Goal: Find specific page/section: Find specific page/section

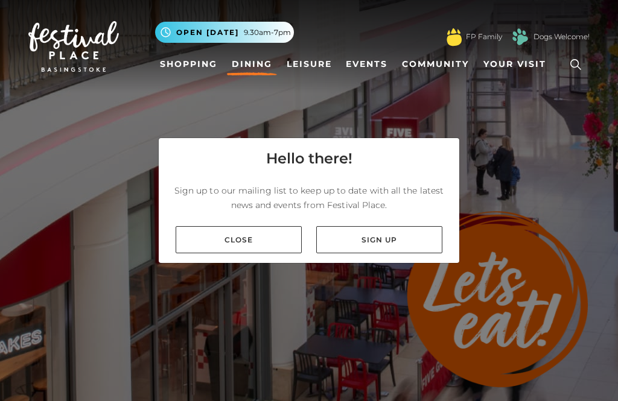
click at [224, 253] on link "Close" at bounding box center [239, 239] width 126 height 27
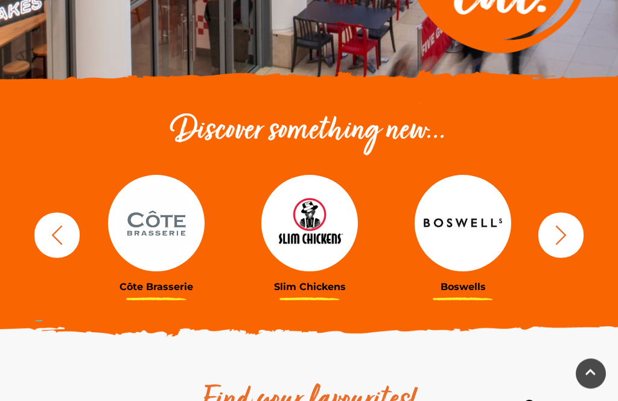
scroll to position [334, 0]
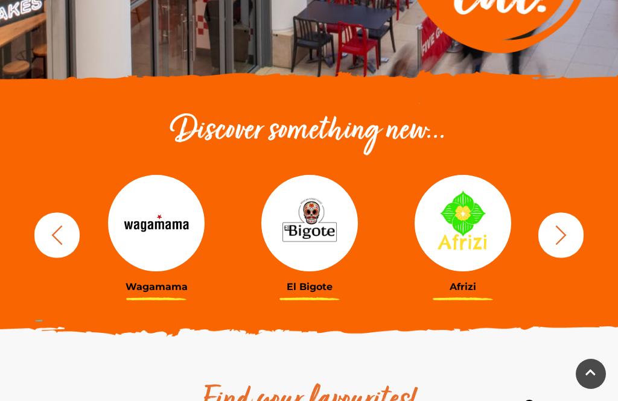
click at [49, 229] on icon "button" at bounding box center [57, 235] width 22 height 22
click at [46, 227] on icon "button" at bounding box center [57, 235] width 22 height 22
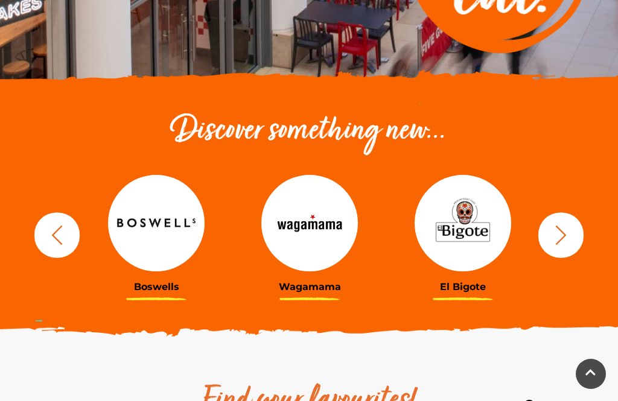
click at [52, 232] on icon "button" at bounding box center [57, 235] width 22 height 22
click at [39, 223] on button "button" at bounding box center [56, 234] width 45 height 45
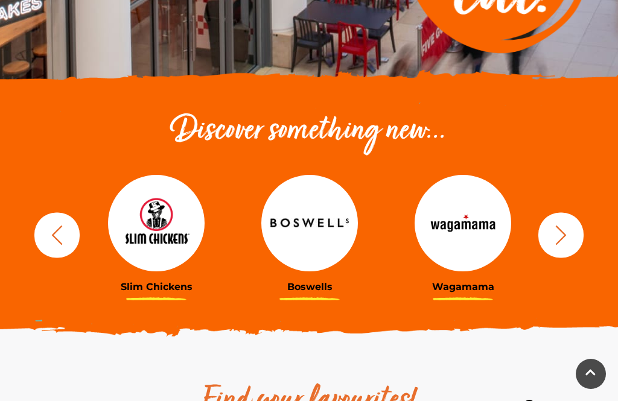
click at [49, 231] on icon "button" at bounding box center [57, 235] width 22 height 22
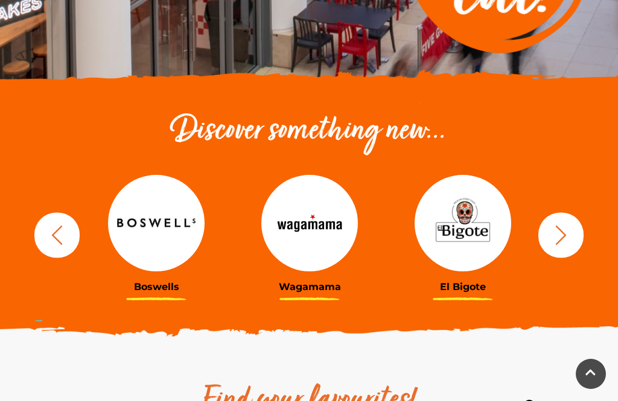
click at [48, 229] on icon "button" at bounding box center [57, 235] width 22 height 22
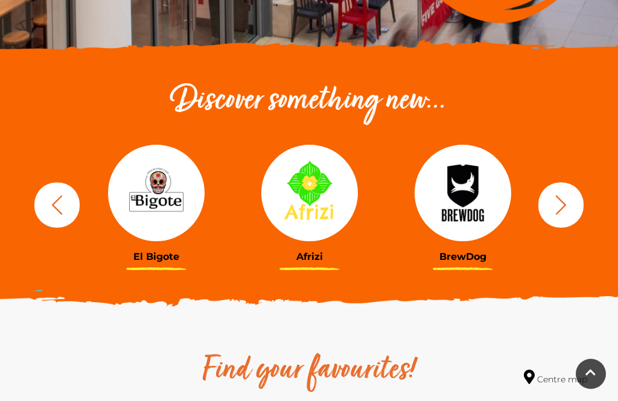
scroll to position [359, 0]
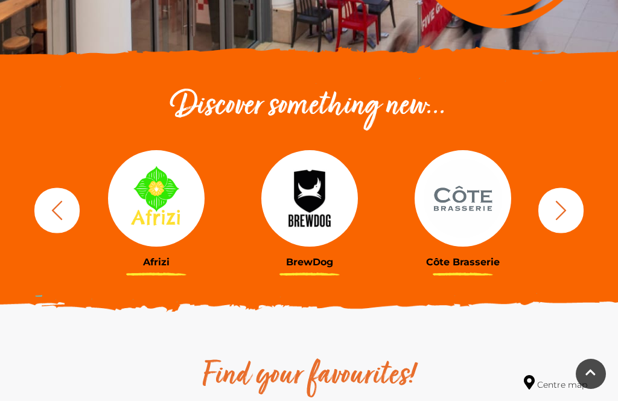
click at [454, 197] on img at bounding box center [462, 198] width 97 height 97
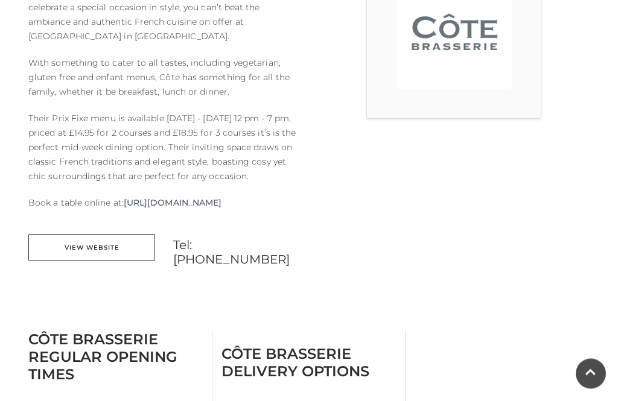
scroll to position [406, 0]
click at [70, 261] on link "View Website" at bounding box center [91, 247] width 127 height 27
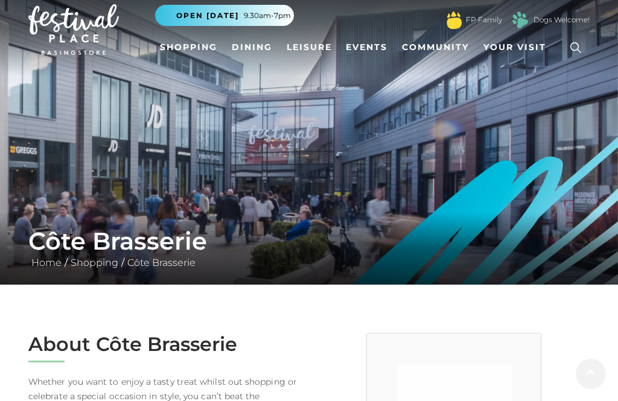
scroll to position [0, 0]
